Goal: Transaction & Acquisition: Purchase product/service

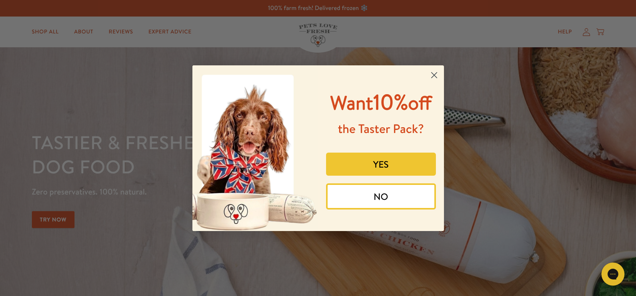
click at [436, 73] on icon "Close dialog" at bounding box center [433, 74] width 5 height 5
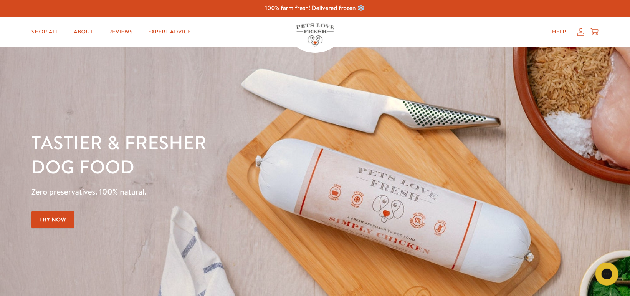
click at [595, 35] on icon at bounding box center [595, 32] width 8 height 8
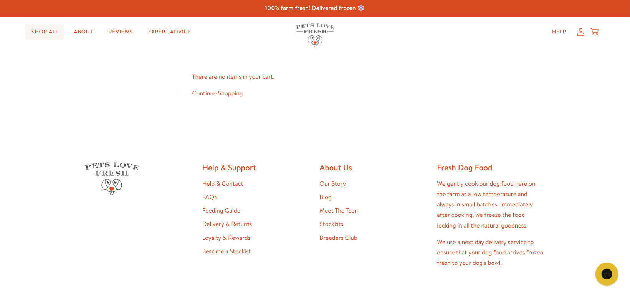
click at [39, 30] on link "Shop All" at bounding box center [44, 31] width 39 height 15
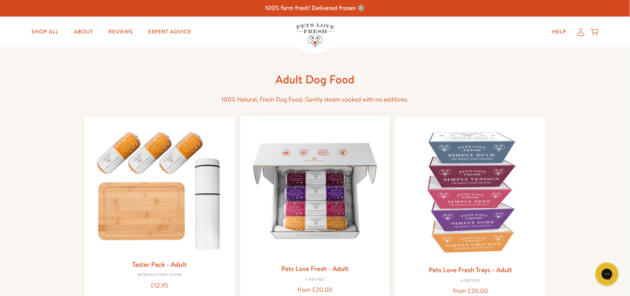
click at [309, 162] on img at bounding box center [314, 190] width 137 height 137
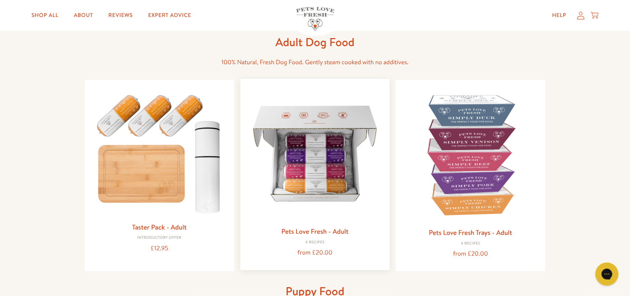
scroll to position [77, 0]
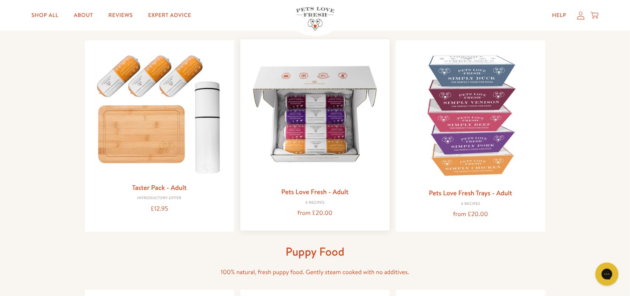
click at [316, 213] on div "from £20.00" at bounding box center [314, 213] width 137 height 10
drag, startPoint x: 331, startPoint y: 211, endPoint x: 291, endPoint y: 208, distance: 40.4
click at [291, 208] on div "from £20.00" at bounding box center [314, 213] width 137 height 10
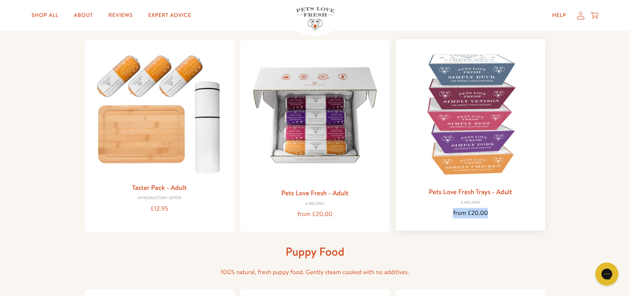
drag, startPoint x: 489, startPoint y: 213, endPoint x: 440, endPoint y: 213, distance: 49.1
click at [440, 213] on div "from £20.00" at bounding box center [470, 213] width 137 height 10
click at [470, 210] on div "from £20.00" at bounding box center [470, 213] width 137 height 10
click at [474, 192] on link "Pets Love Fresh Trays - Adult" at bounding box center [470, 192] width 83 height 10
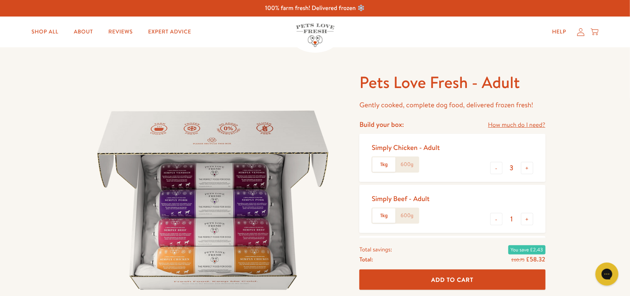
click at [503, 124] on link "How much do I need?" at bounding box center [516, 125] width 57 height 10
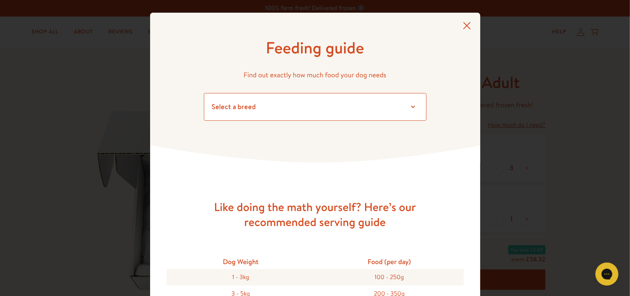
click at [408, 109] on select "Select a breed Affenpinscher Afghan hound Airedale terrier Akita Alaskan Malamu…" at bounding box center [315, 107] width 223 height 28
select select "14"
click at [204, 93] on select "Select a breed Affenpinscher Afghan hound Airedale terrier Akita Alaskan Malamu…" at bounding box center [315, 107] width 223 height 28
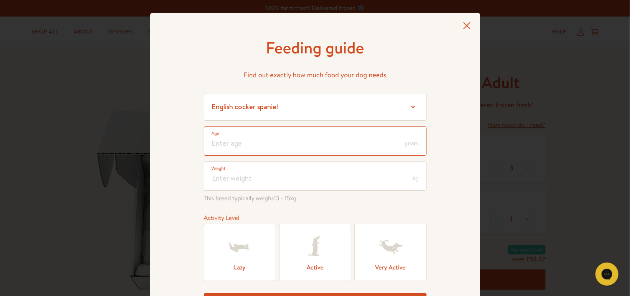
click at [344, 149] on input "number" at bounding box center [315, 140] width 223 height 29
type input "16"
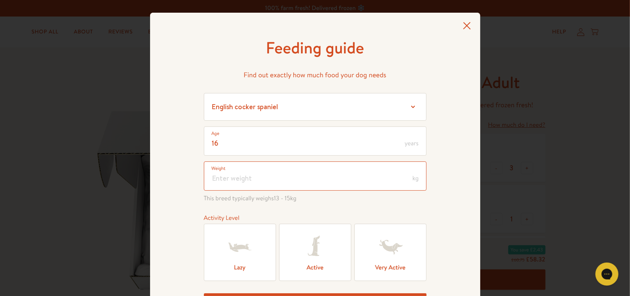
click at [336, 178] on input "number" at bounding box center [315, 175] width 223 height 29
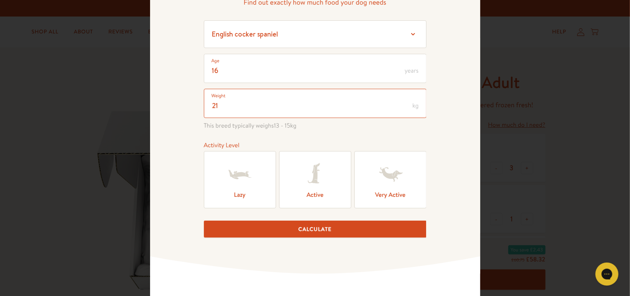
scroll to position [77, 0]
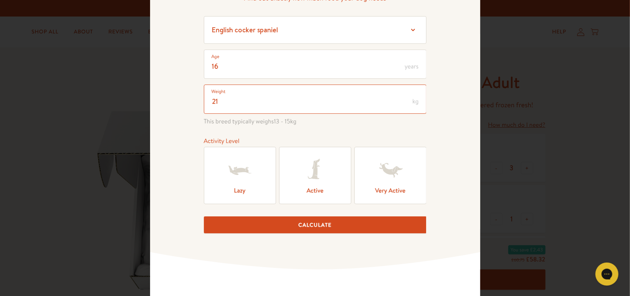
type input "21"
drag, startPoint x: 352, startPoint y: 144, endPoint x: 350, endPoint y: 139, distance: 6.0
click at [351, 142] on div "Activity Level" at bounding box center [315, 141] width 223 height 10
click at [321, 164] on icon at bounding box center [315, 170] width 31 height 31
click at [0, 0] on input "Active" at bounding box center [0, 0] width 0 height 0
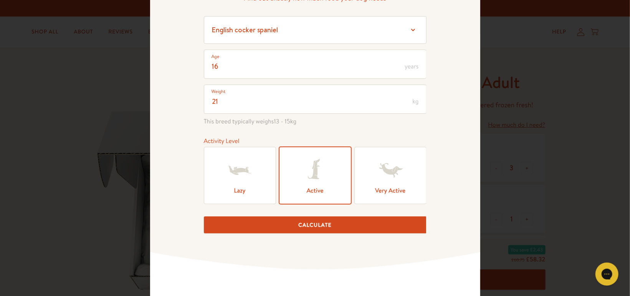
click at [338, 221] on button "Calculate" at bounding box center [315, 224] width 223 height 17
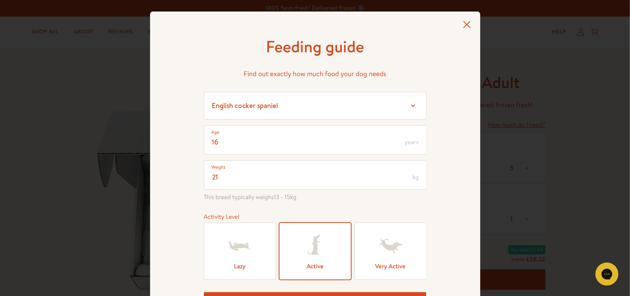
scroll to position [0, 0]
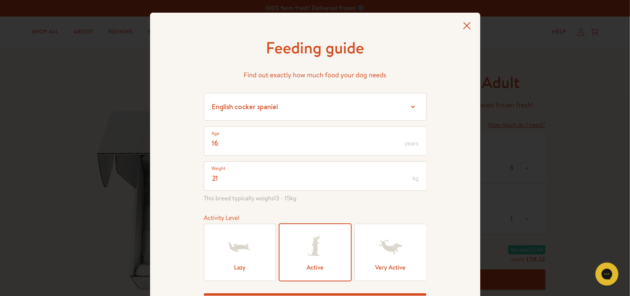
click at [464, 24] on icon at bounding box center [467, 26] width 8 height 8
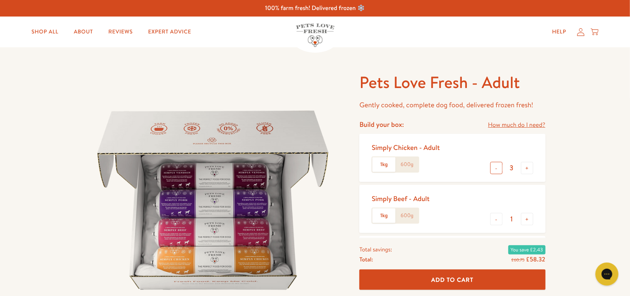
click at [496, 171] on button "-" at bounding box center [496, 168] width 12 height 12
click at [496, 170] on button "-" at bounding box center [496, 168] width 12 height 12
type input "1"
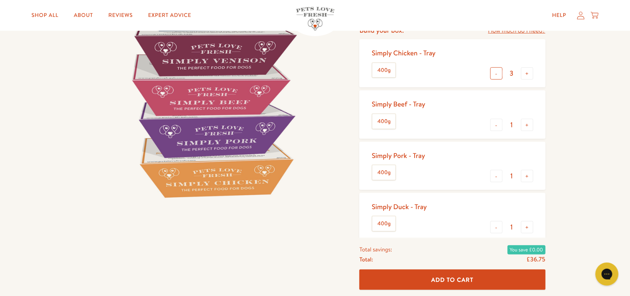
click at [498, 76] on button "-" at bounding box center [496, 73] width 12 height 12
type input "1"
